Goal: Find specific page/section: Find specific page/section

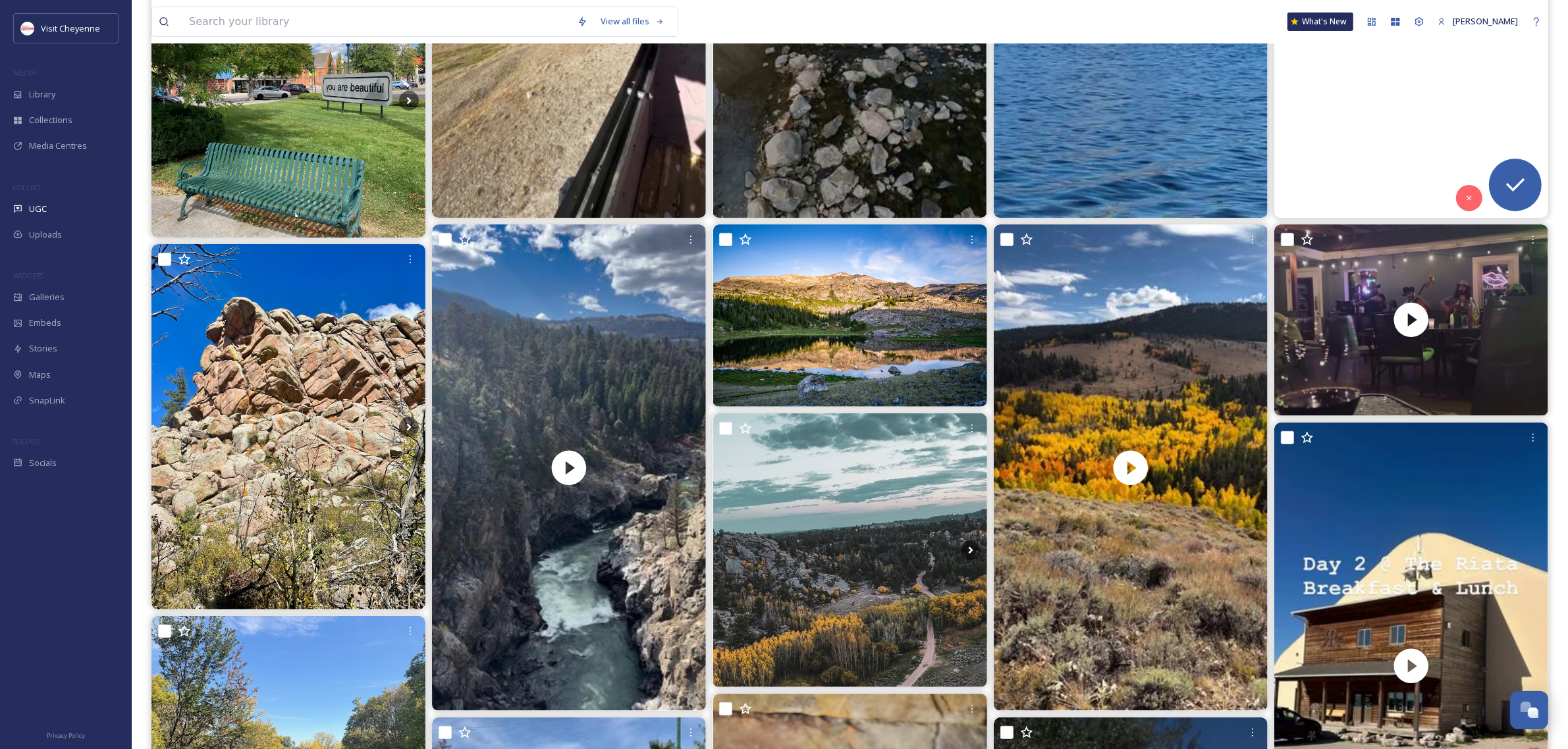
scroll to position [493, 0]
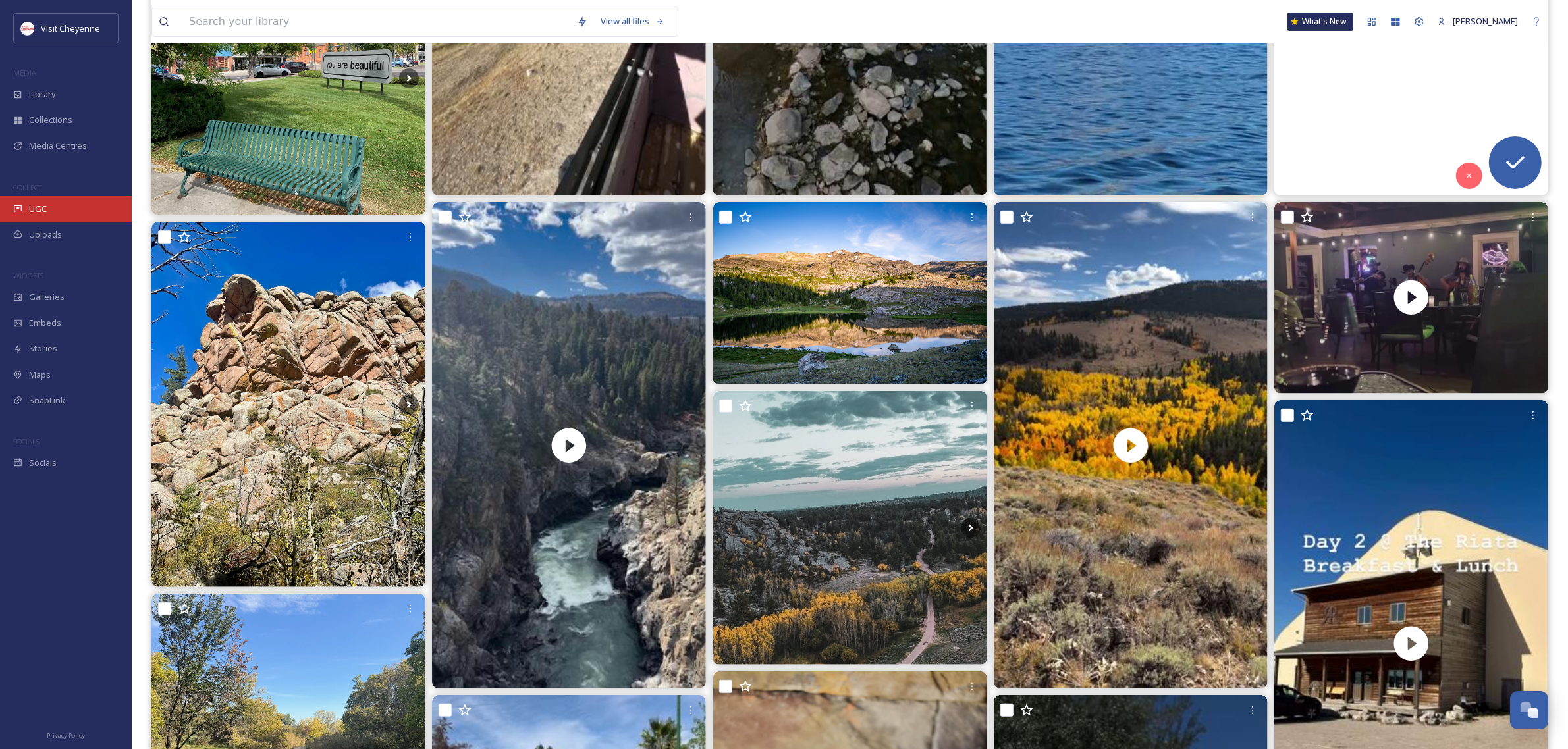
click at [43, 215] on span "UGC" at bounding box center [38, 209] width 18 height 13
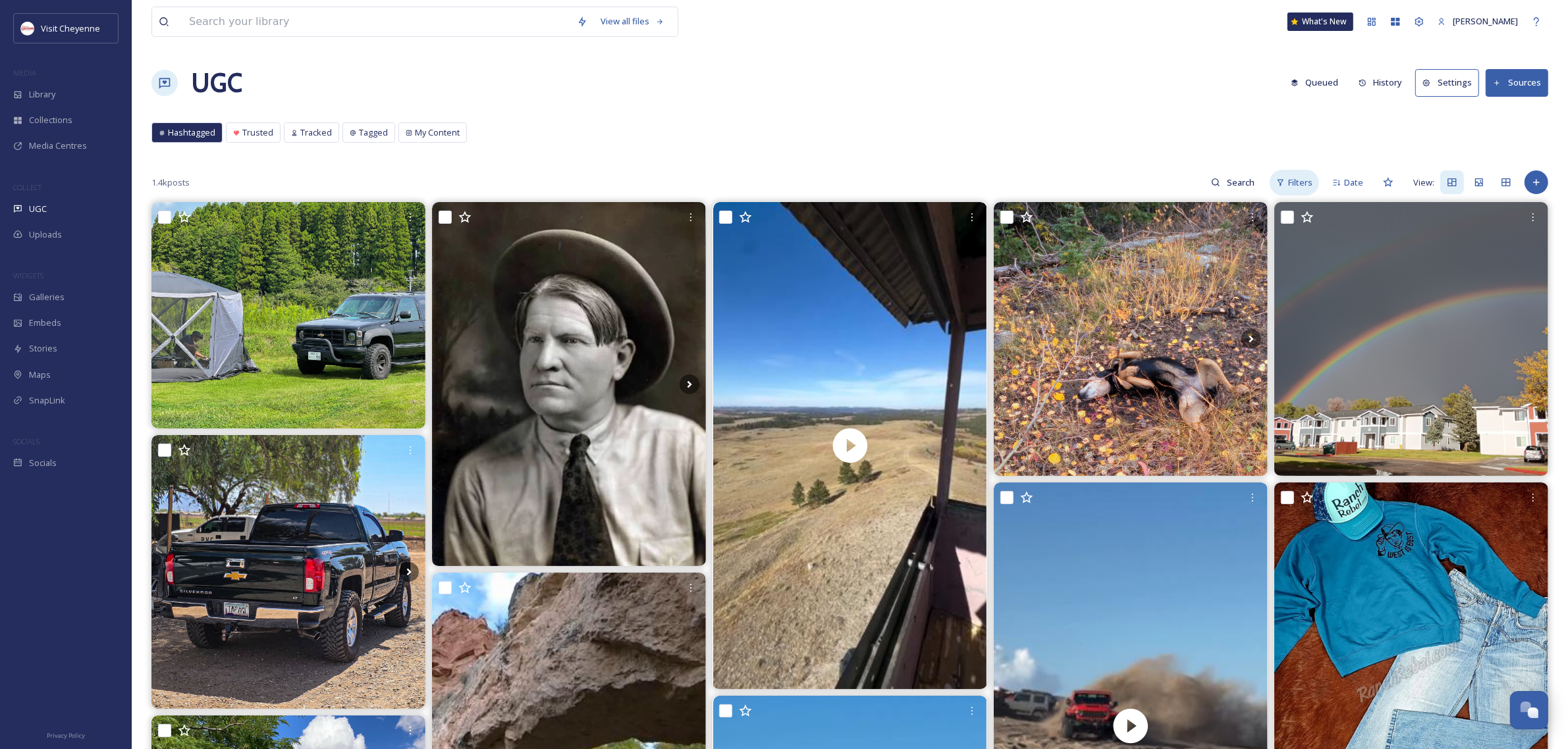
click at [784, 179] on span "Filters" at bounding box center [1299, 183] width 24 height 13
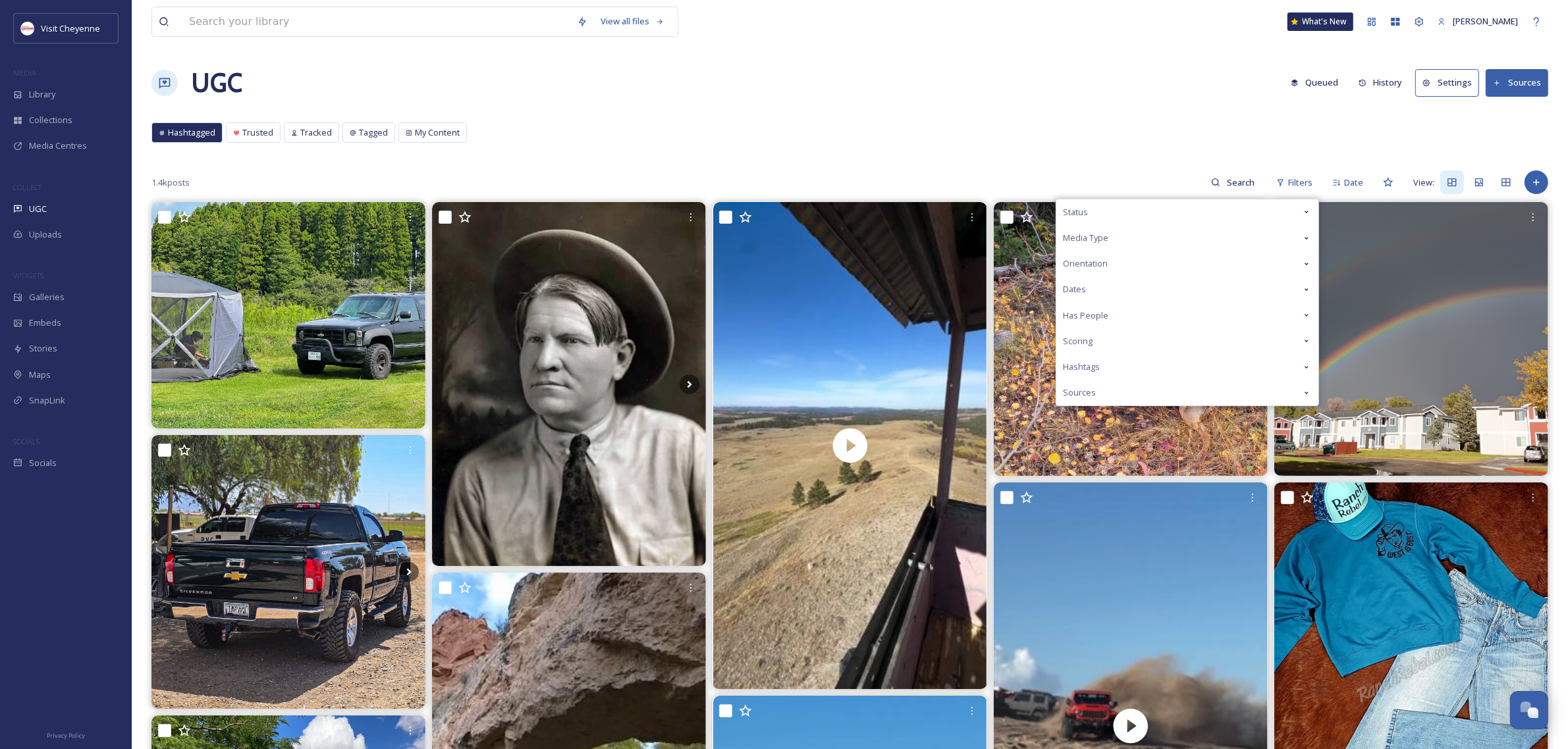
click at [784, 207] on div "Status" at bounding box center [1187, 212] width 262 height 25
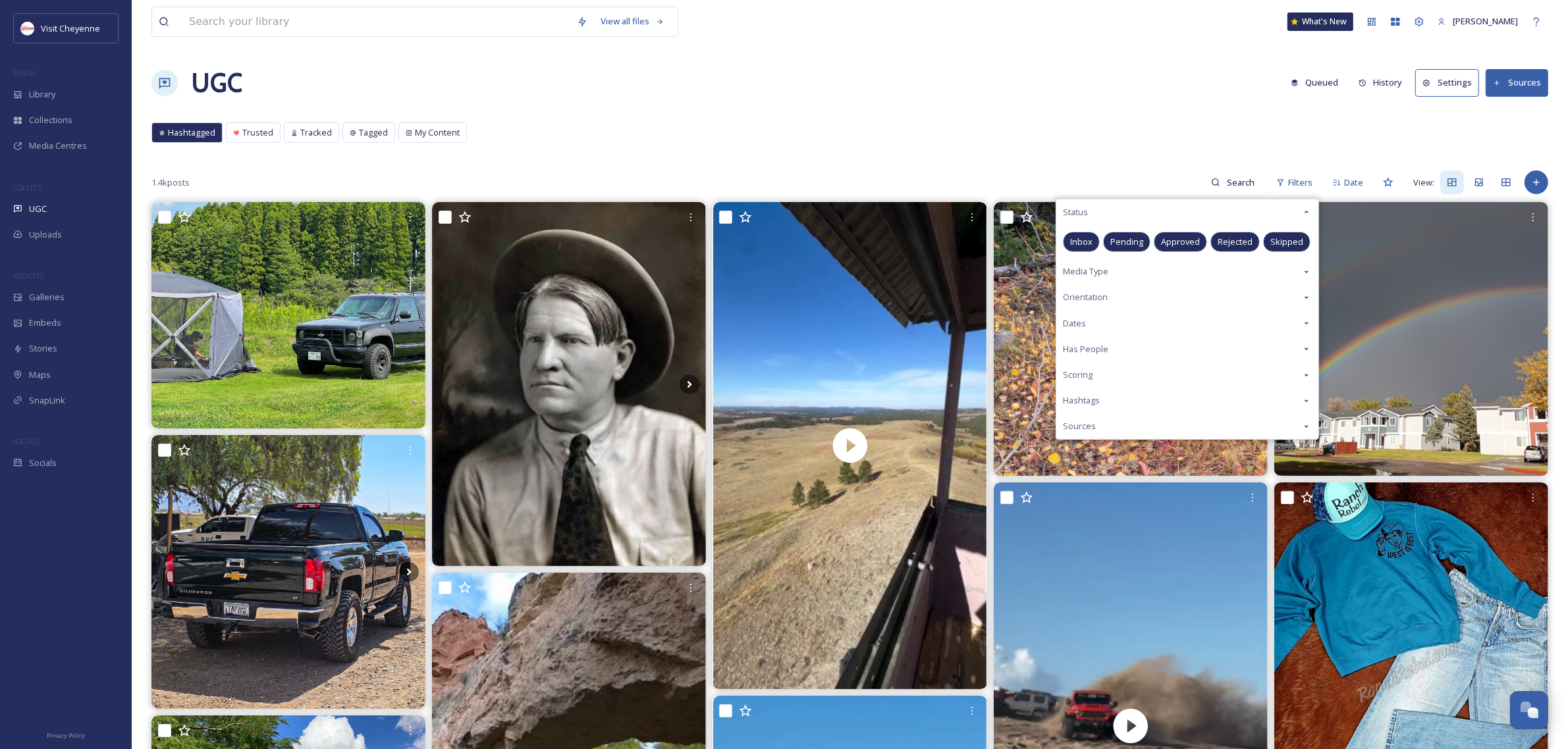
click at [784, 244] on span "Approved" at bounding box center [1180, 241] width 39 height 13
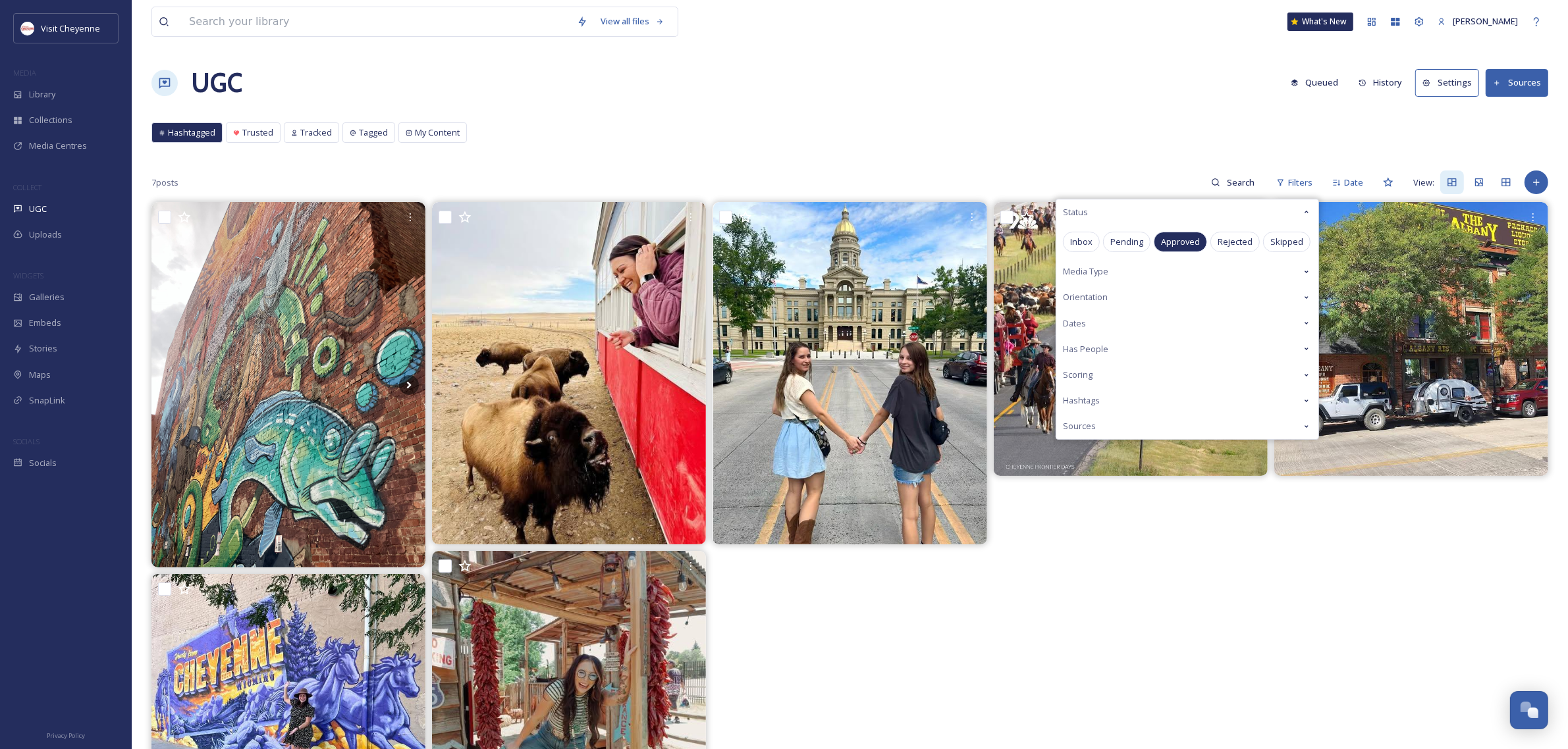
click at [605, 110] on div "View all files What's New [PERSON_NAME] UGC Queued History Settings Sources Has…" at bounding box center [850, 476] width 1436 height 951
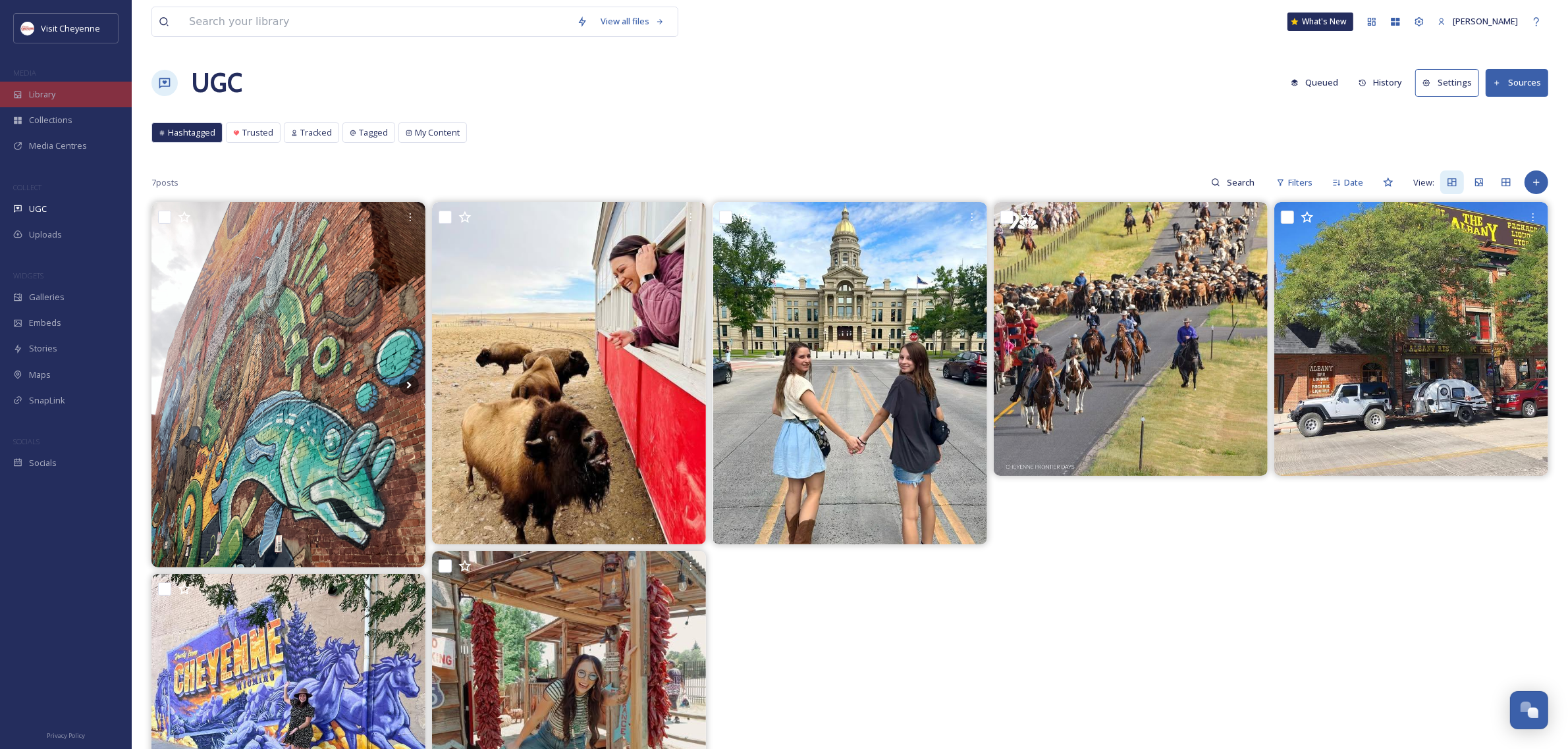
click at [73, 89] on div "Library" at bounding box center [65, 95] width 132 height 25
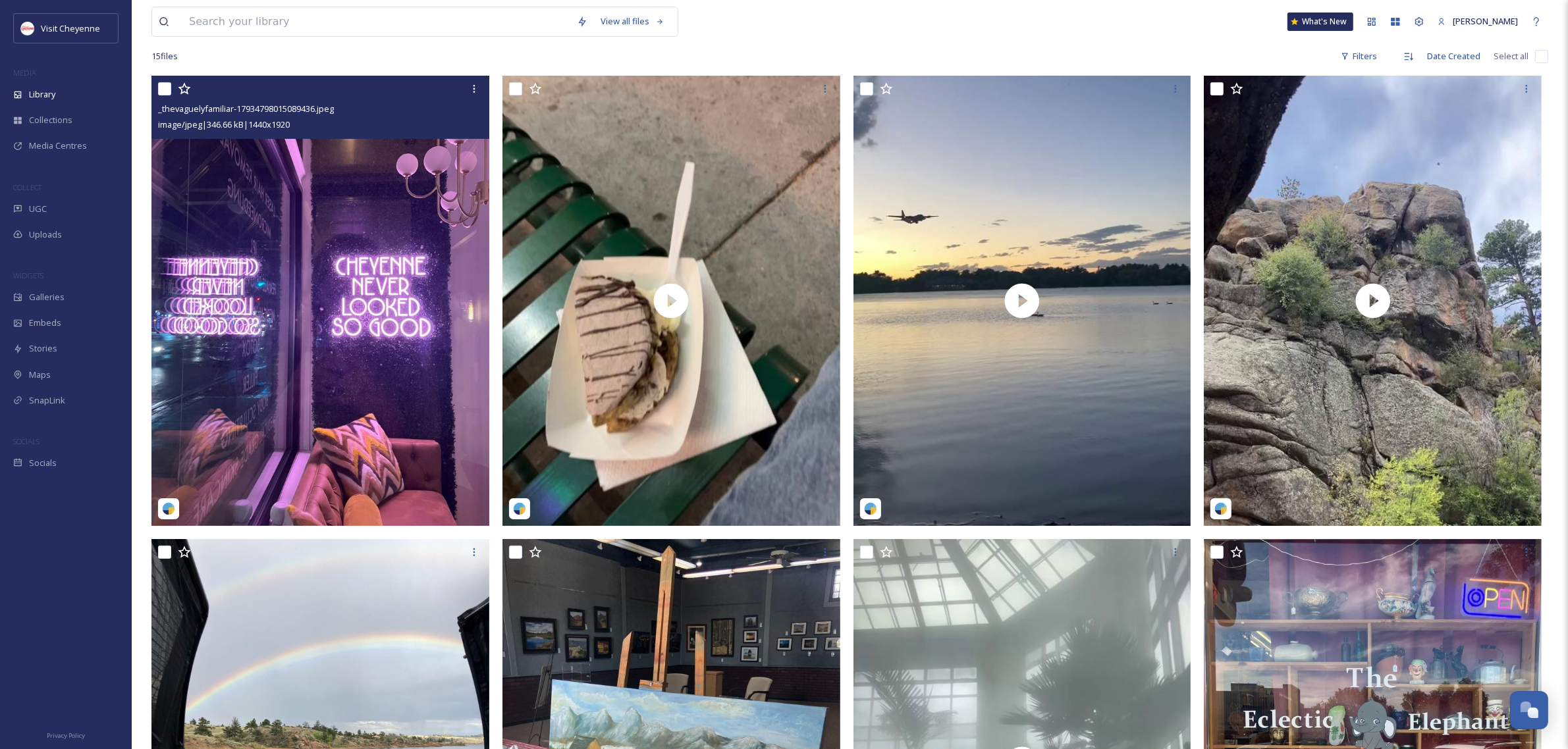
scroll to position [247, 0]
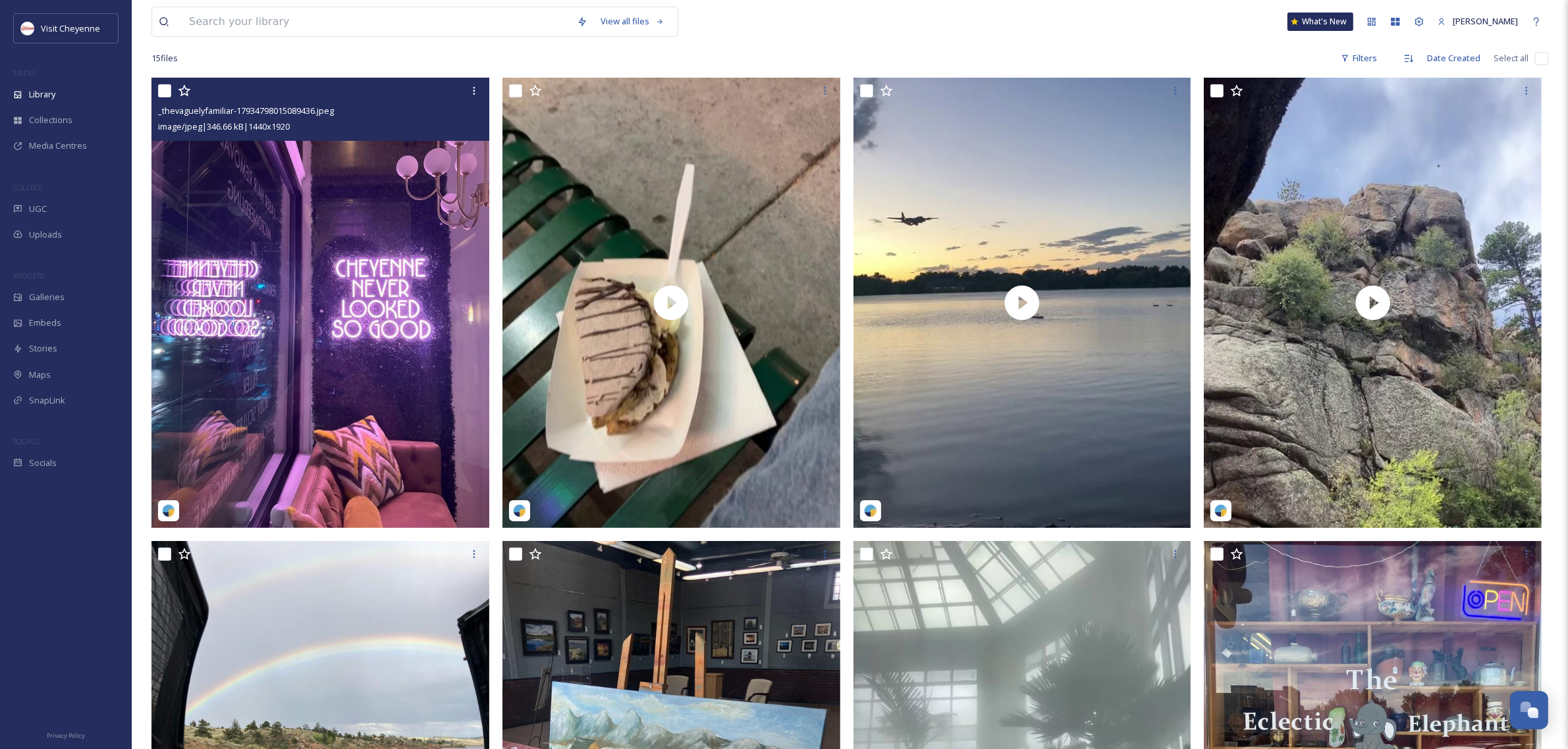
click at [362, 366] on img at bounding box center [320, 303] width 338 height 450
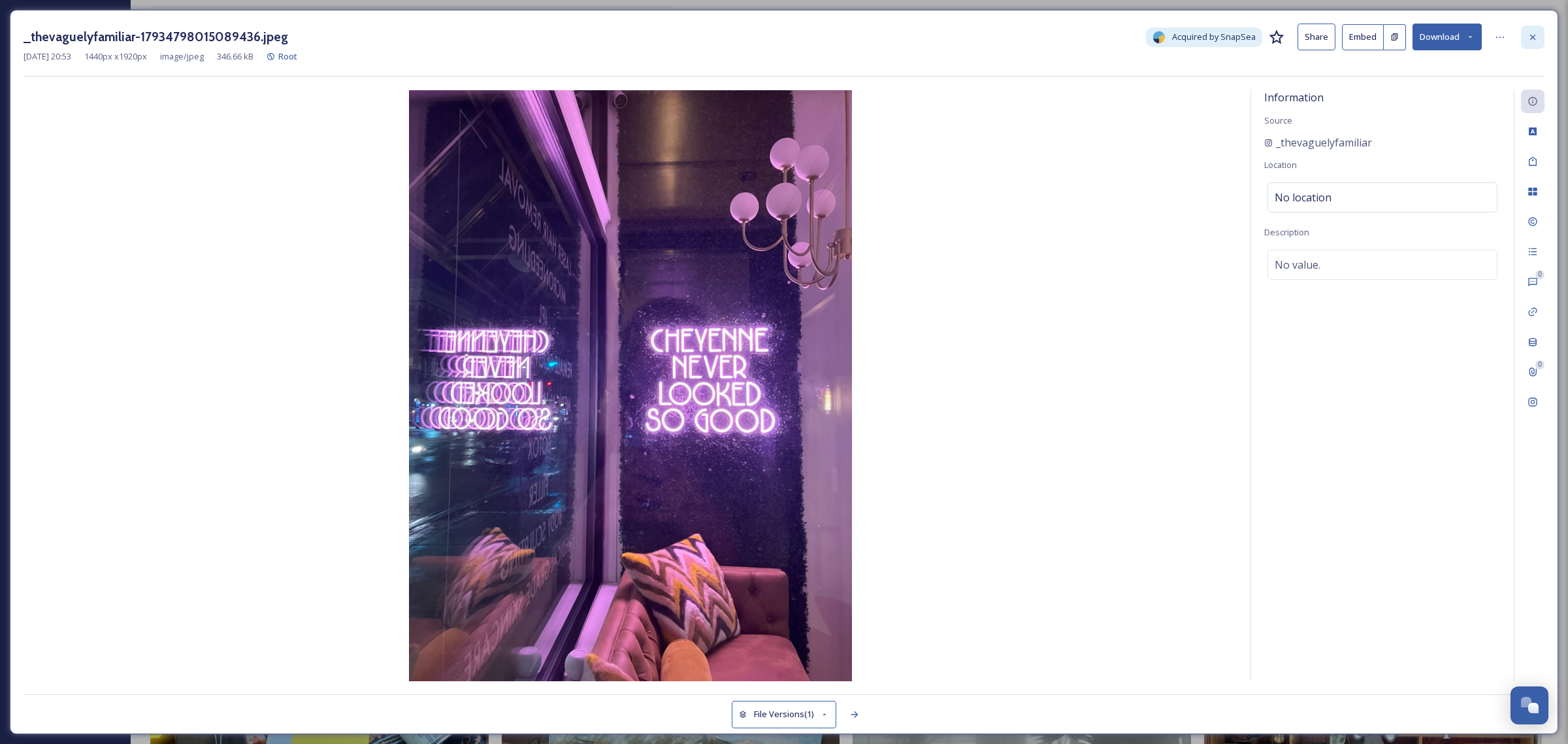
click at [778, 38] on div at bounding box center [1533, 37] width 23 height 23
